Goal: Transaction & Acquisition: Purchase product/service

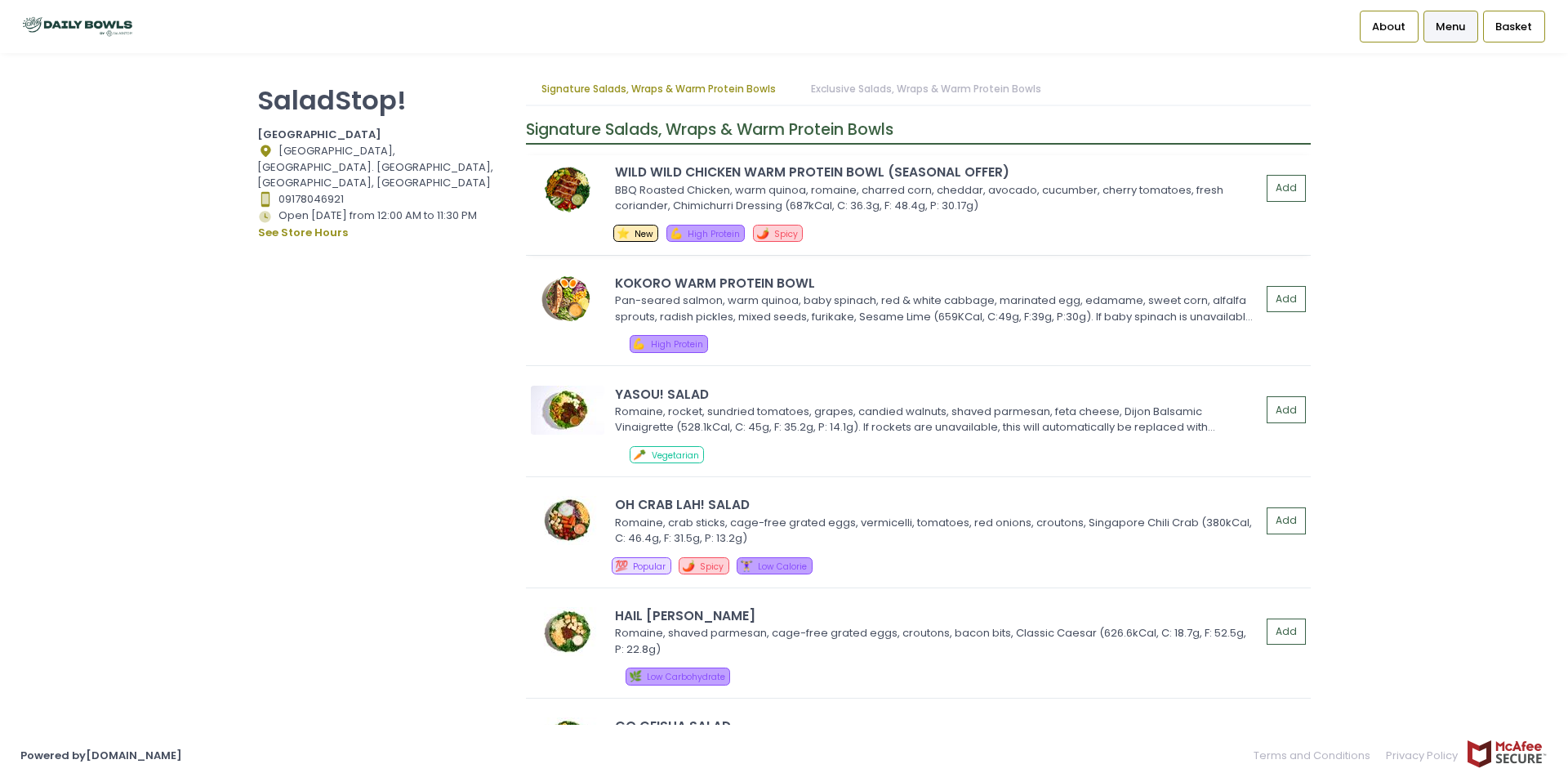
click at [862, 181] on div "WILD WILD CHICKEN WARM PROTEIN BOWL (SEASONAL OFFER)" at bounding box center [938, 172] width 646 height 19
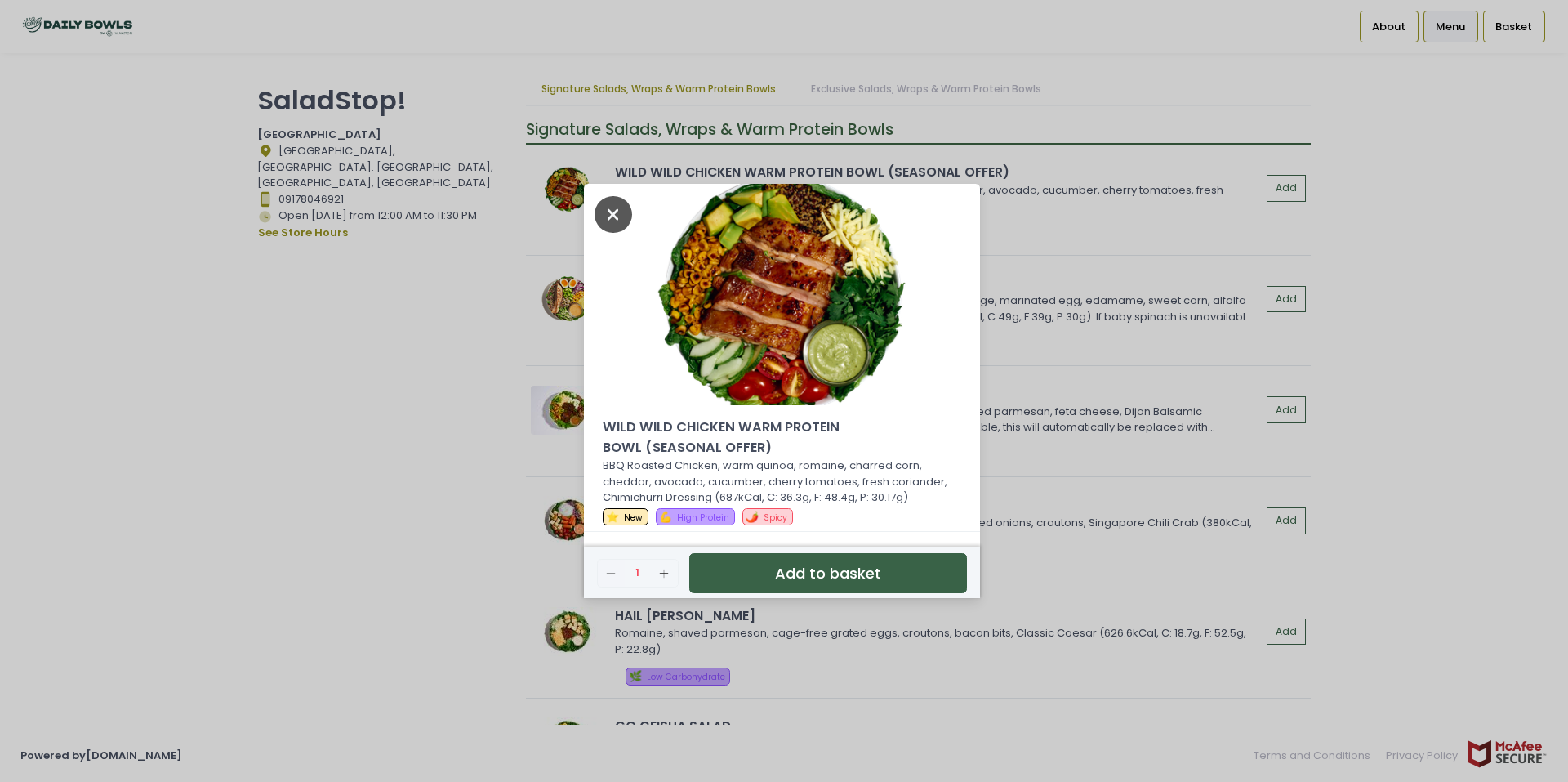
click at [613, 223] on icon "Close" at bounding box center [613, 214] width 38 height 37
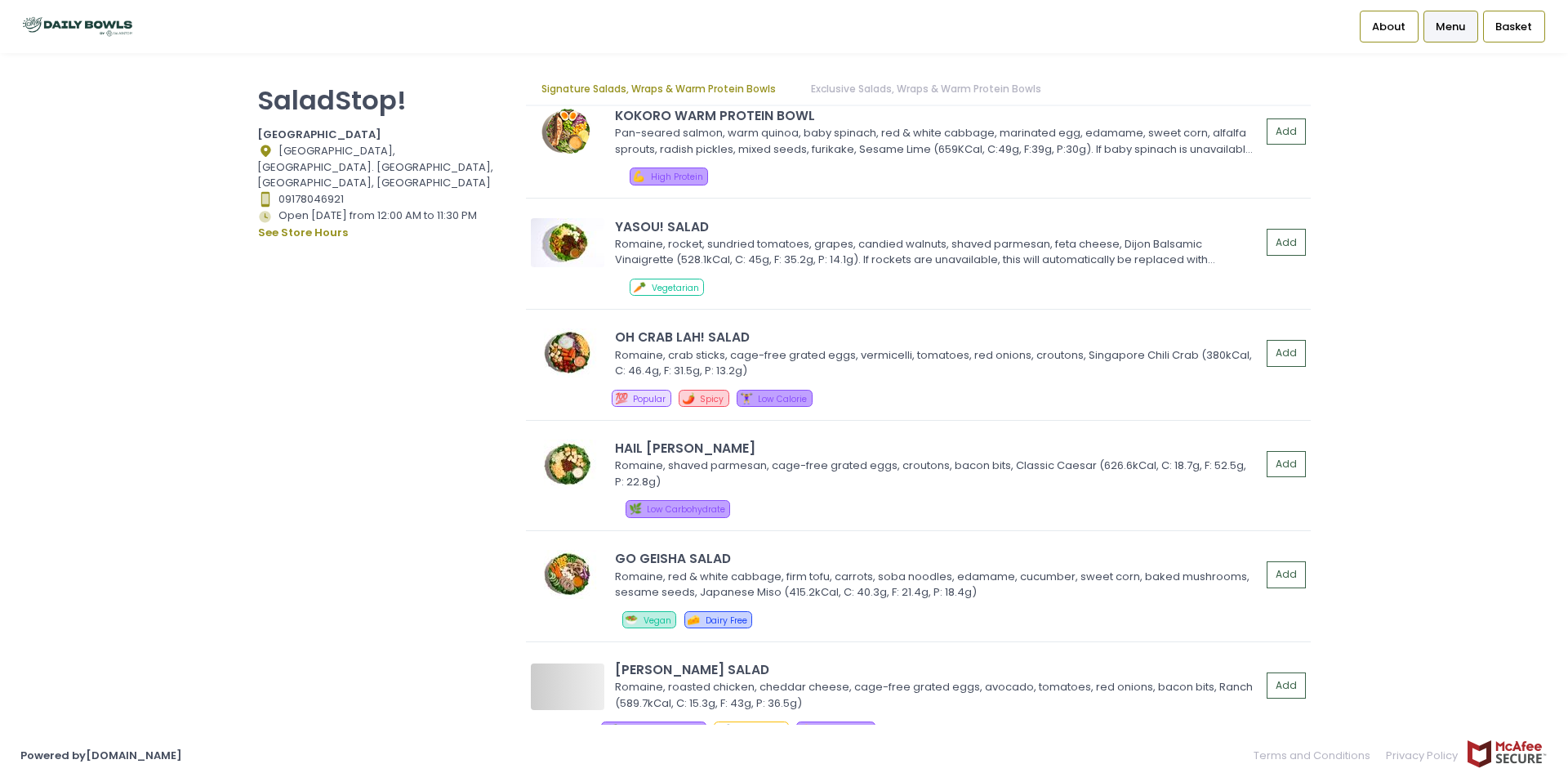
scroll to position [245, 0]
